Goal: Task Accomplishment & Management: Manage account settings

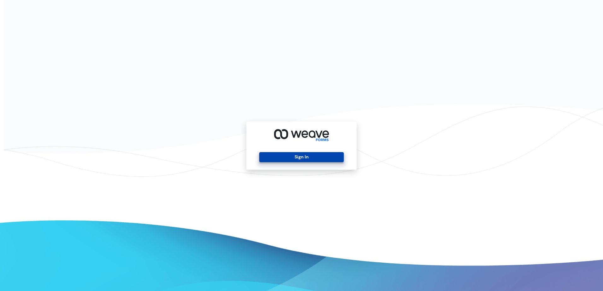
click at [304, 154] on button "Sign In" at bounding box center [301, 157] width 84 height 10
